Goal: Task Accomplishment & Management: Use online tool/utility

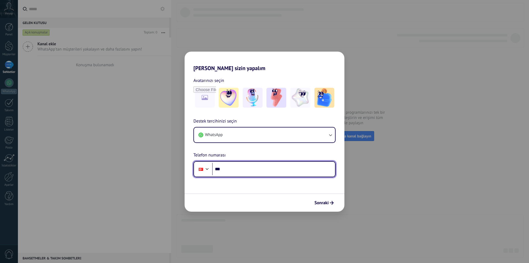
click at [244, 168] on input "***" at bounding box center [273, 169] width 123 height 13
type input "**********"
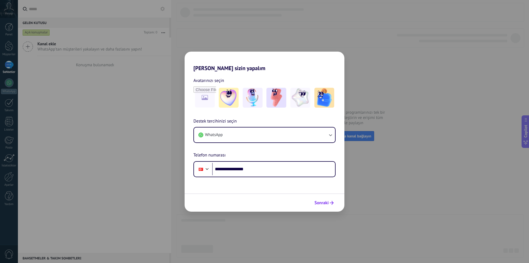
click at [319, 206] on button "Sonraki" at bounding box center [324, 202] width 24 height 9
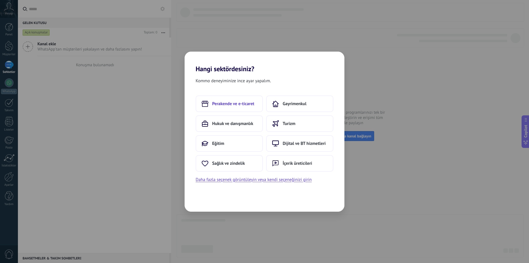
click at [239, 105] on span "Perakende ve e-ticaret" at bounding box center [233, 104] width 42 height 6
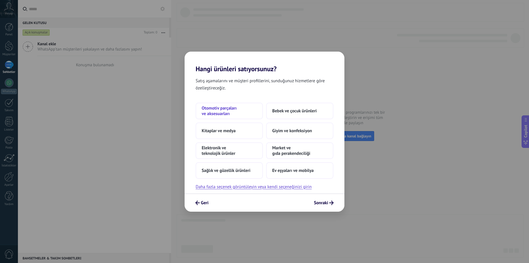
click at [231, 113] on span "Otomotiv parçaları ve aksesuarları" at bounding box center [229, 110] width 55 height 11
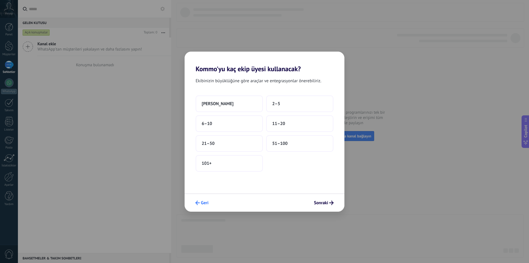
click at [201, 206] on button "Geri" at bounding box center [202, 202] width 18 height 9
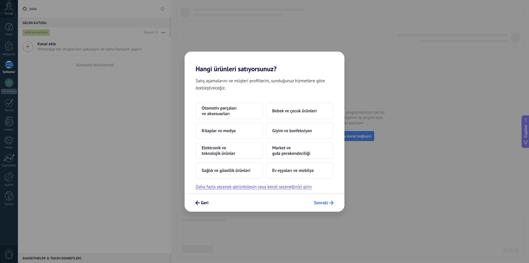
click at [328, 201] on span "Sonraki" at bounding box center [324, 202] width 20 height 4
click at [291, 151] on span "Market ve gıda perakendeciliği" at bounding box center [299, 150] width 55 height 11
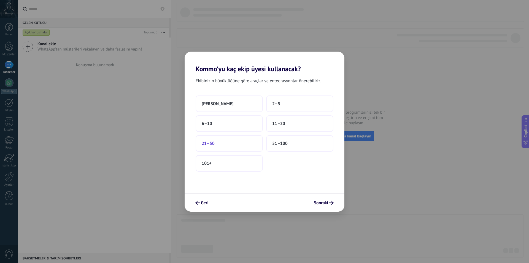
click at [235, 149] on button "21–50" at bounding box center [229, 143] width 67 height 17
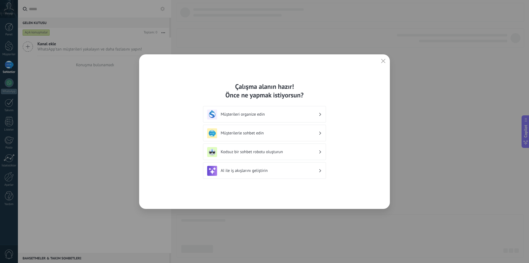
click at [273, 114] on h3 "Müşterileri organize edin" at bounding box center [270, 114] width 98 height 5
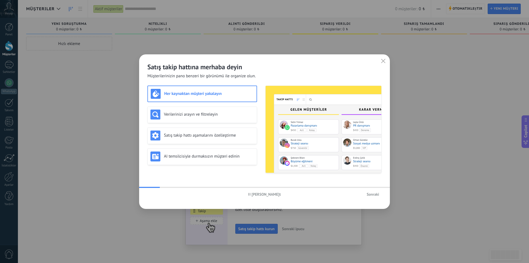
click at [312, 125] on img at bounding box center [324, 129] width 116 height 87
click at [312, 128] on img at bounding box center [324, 129] width 116 height 87
click at [382, 63] on span "button" at bounding box center [383, 61] width 4 height 5
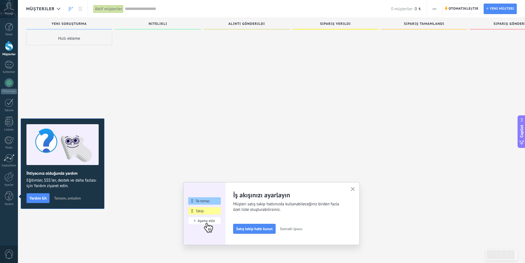
scroll to position [5, 0]
click at [12, 67] on div at bounding box center [9, 65] width 9 height 8
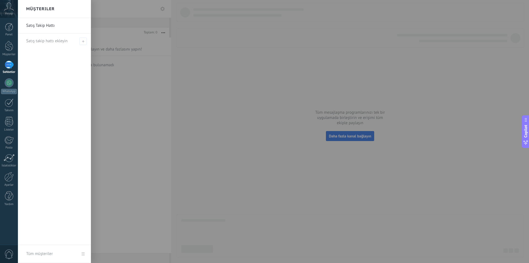
click at [338, 132] on div at bounding box center [282, 131] width 529 height 263
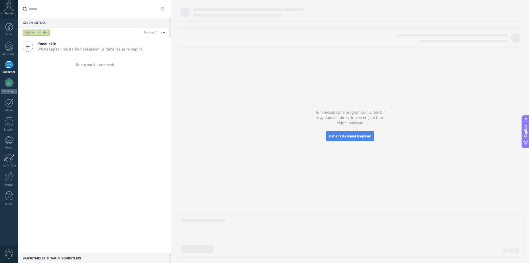
click at [333, 140] on button "Daha fazla kanal bağlayın" at bounding box center [350, 136] width 48 height 10
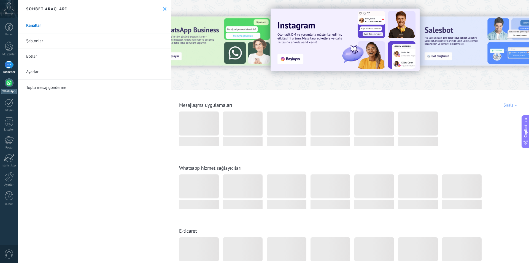
click at [10, 87] on link "WhatsApp" at bounding box center [9, 86] width 18 height 16
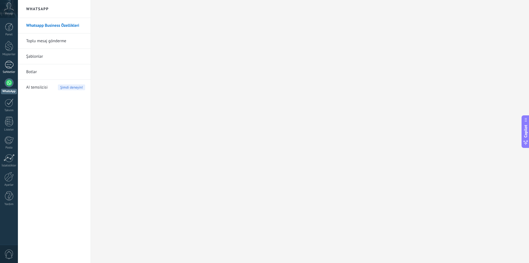
click at [10, 66] on div at bounding box center [9, 65] width 9 height 8
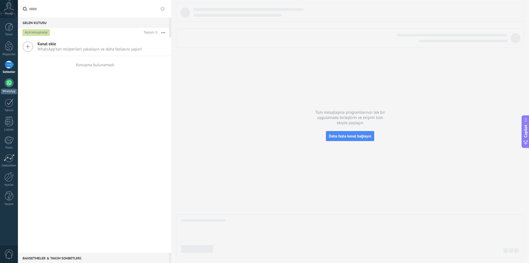
click at [6, 89] on div "WhatsApp" at bounding box center [9, 91] width 16 height 5
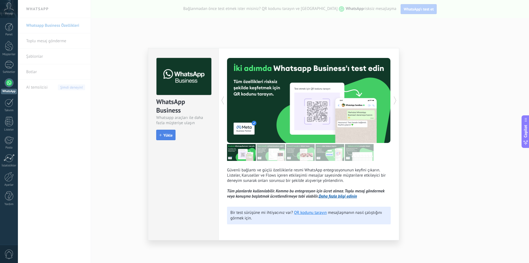
click at [162, 133] on span "Yükle" at bounding box center [165, 135] width 13 height 4
